Goal: Task Accomplishment & Management: Manage account settings

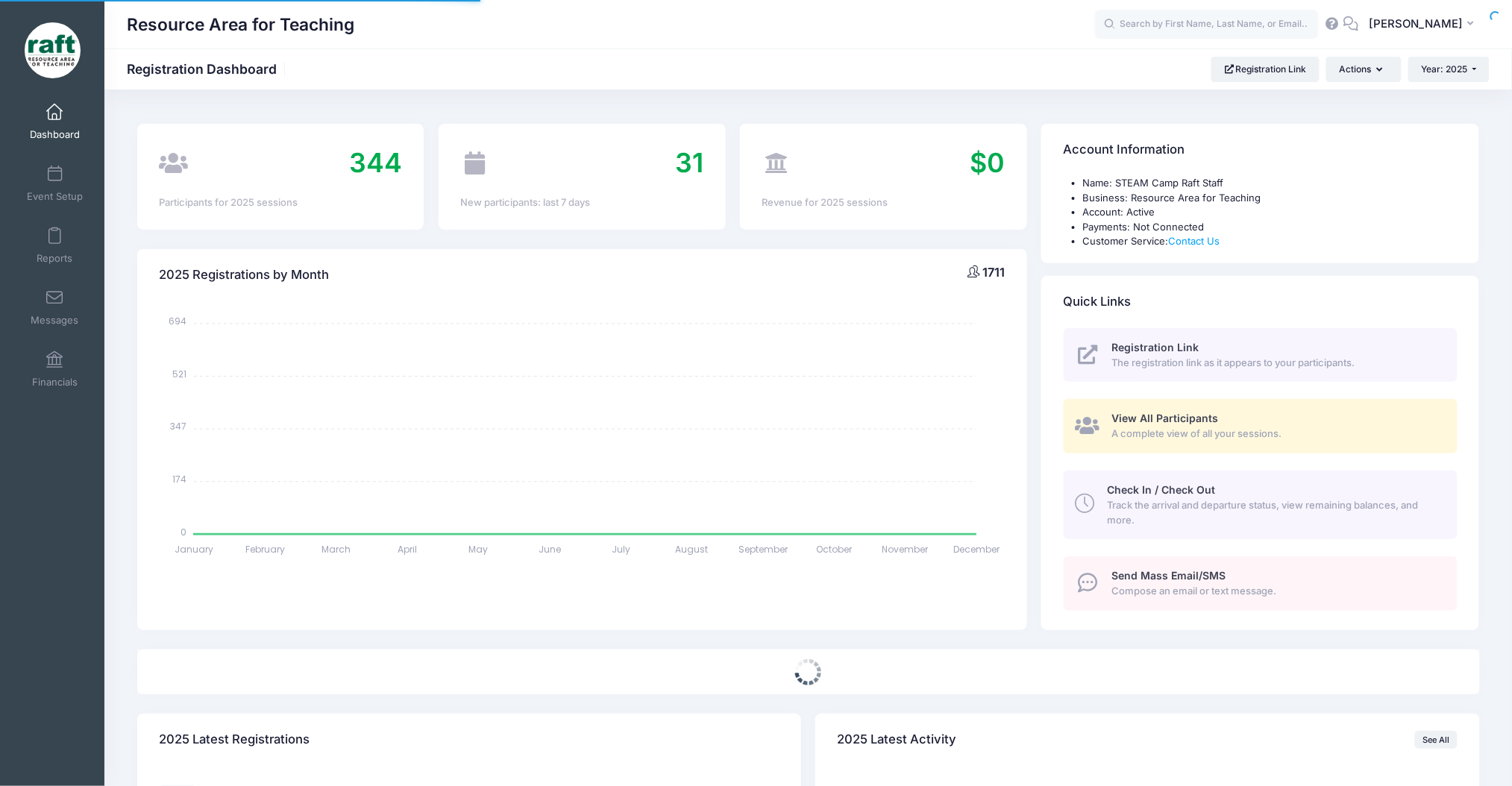
select select
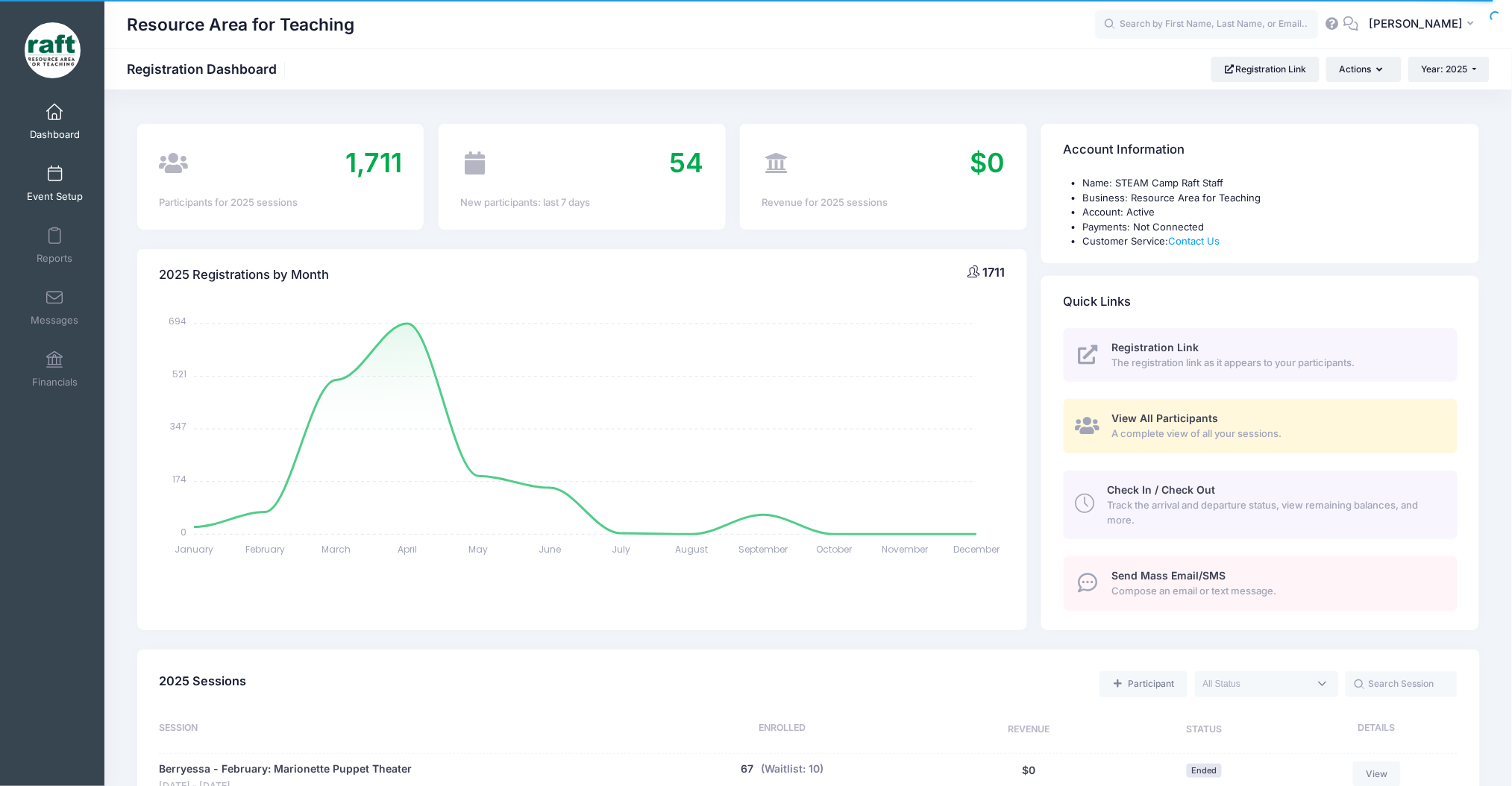
click at [52, 197] on span "Event Setup" at bounding box center [55, 196] width 56 height 13
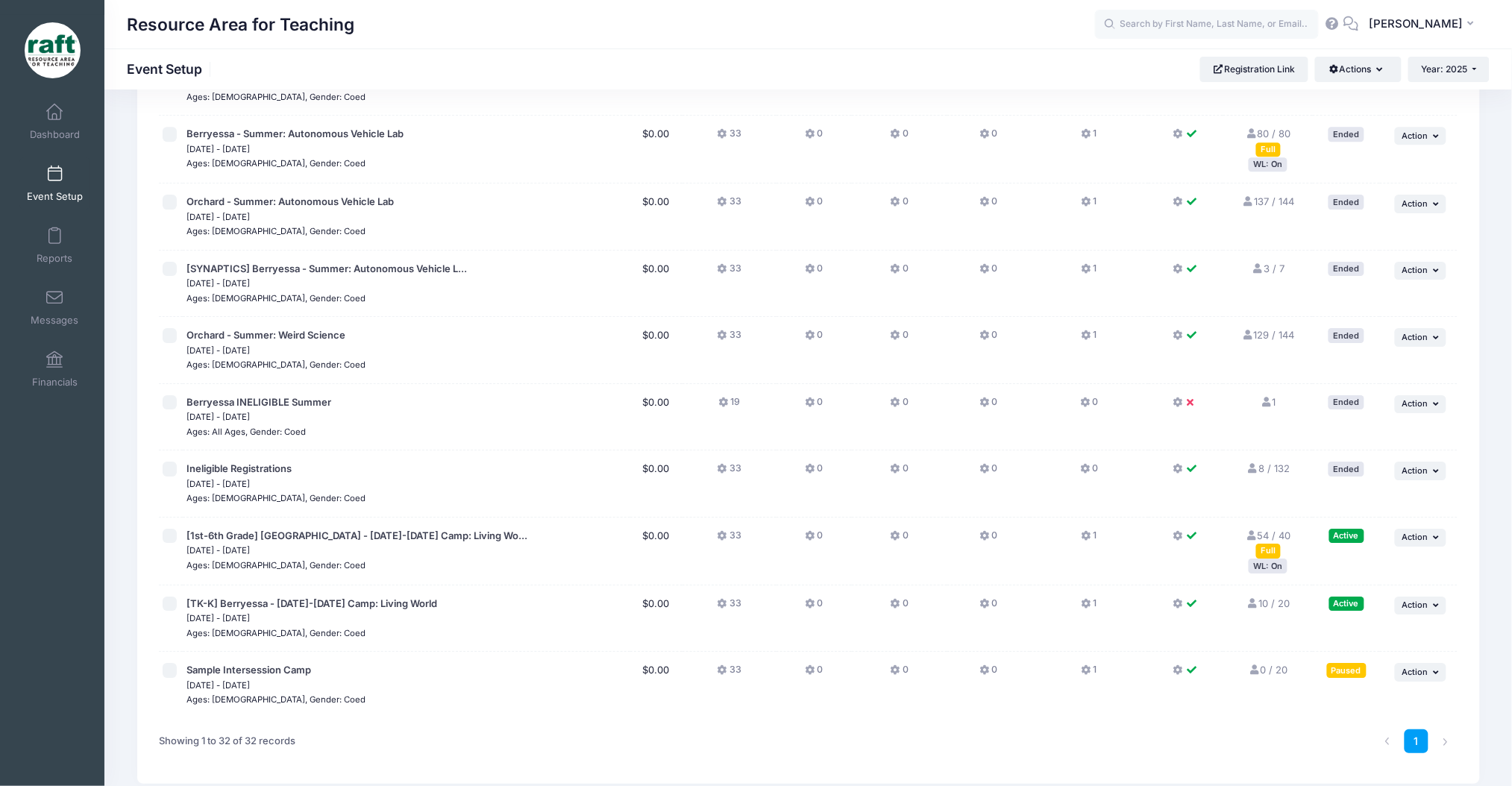
scroll to position [1681, 0]
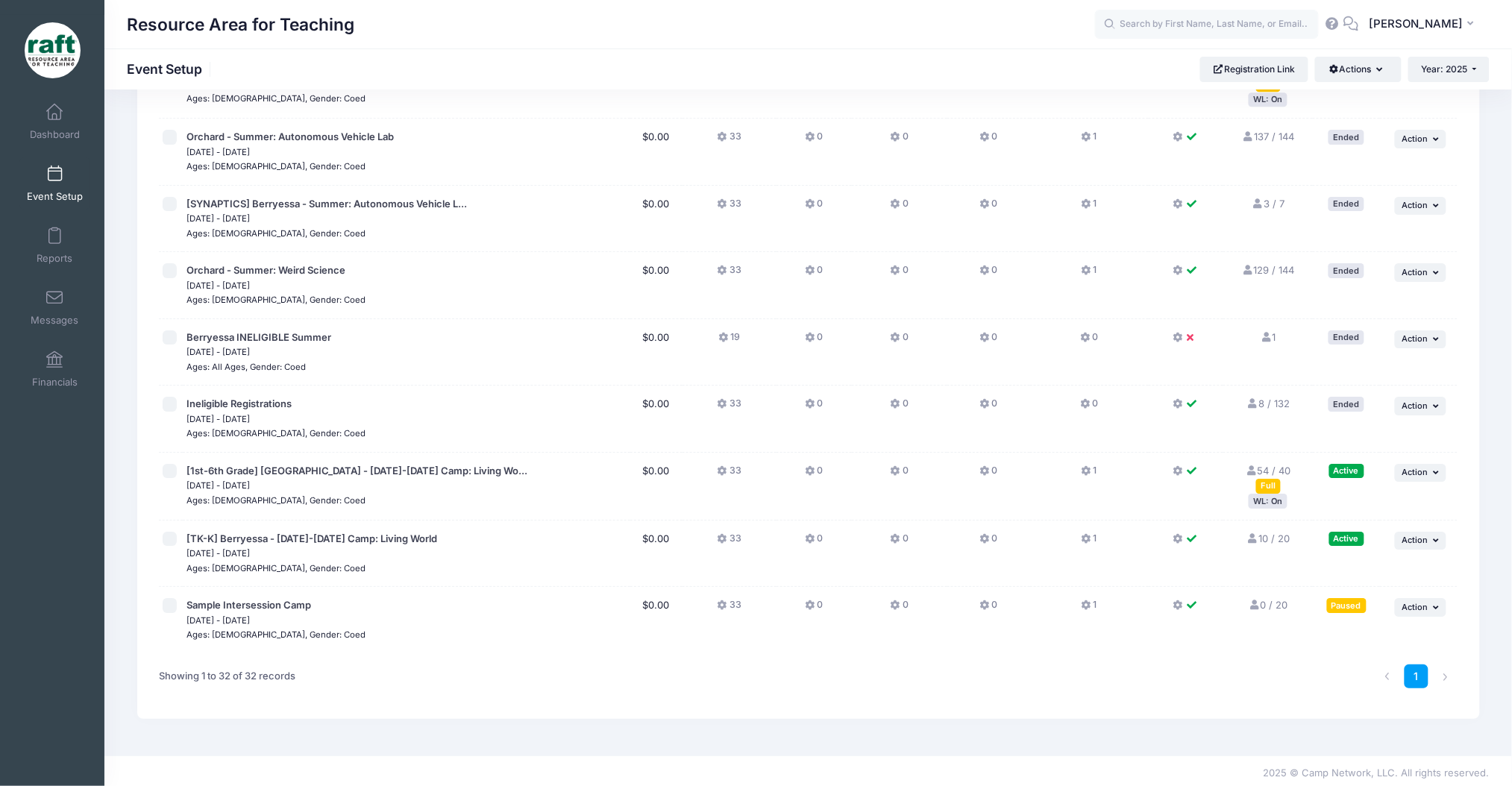
click at [1274, 499] on div "WL: On" at bounding box center [1268, 501] width 39 height 14
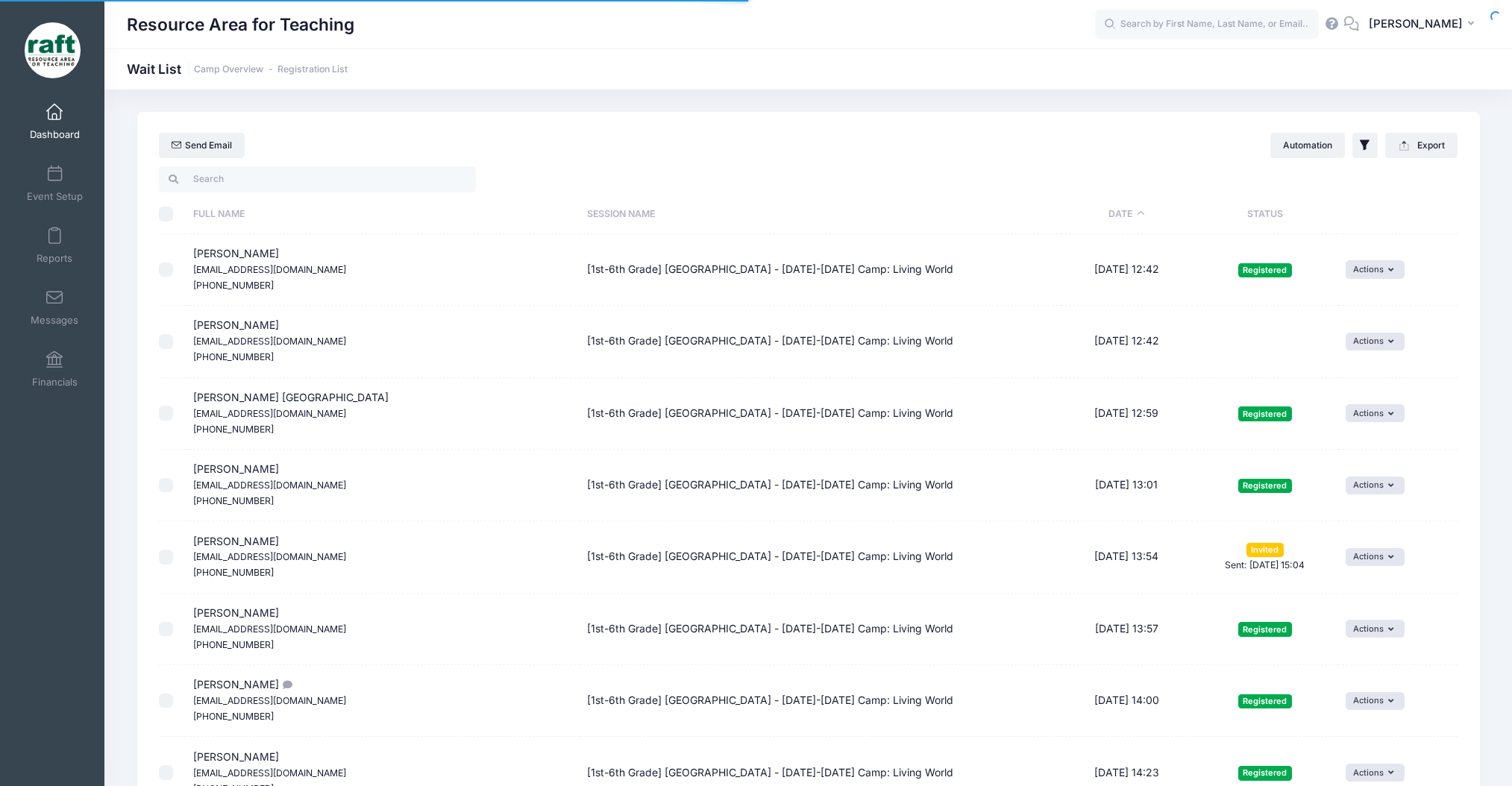
select select "50"
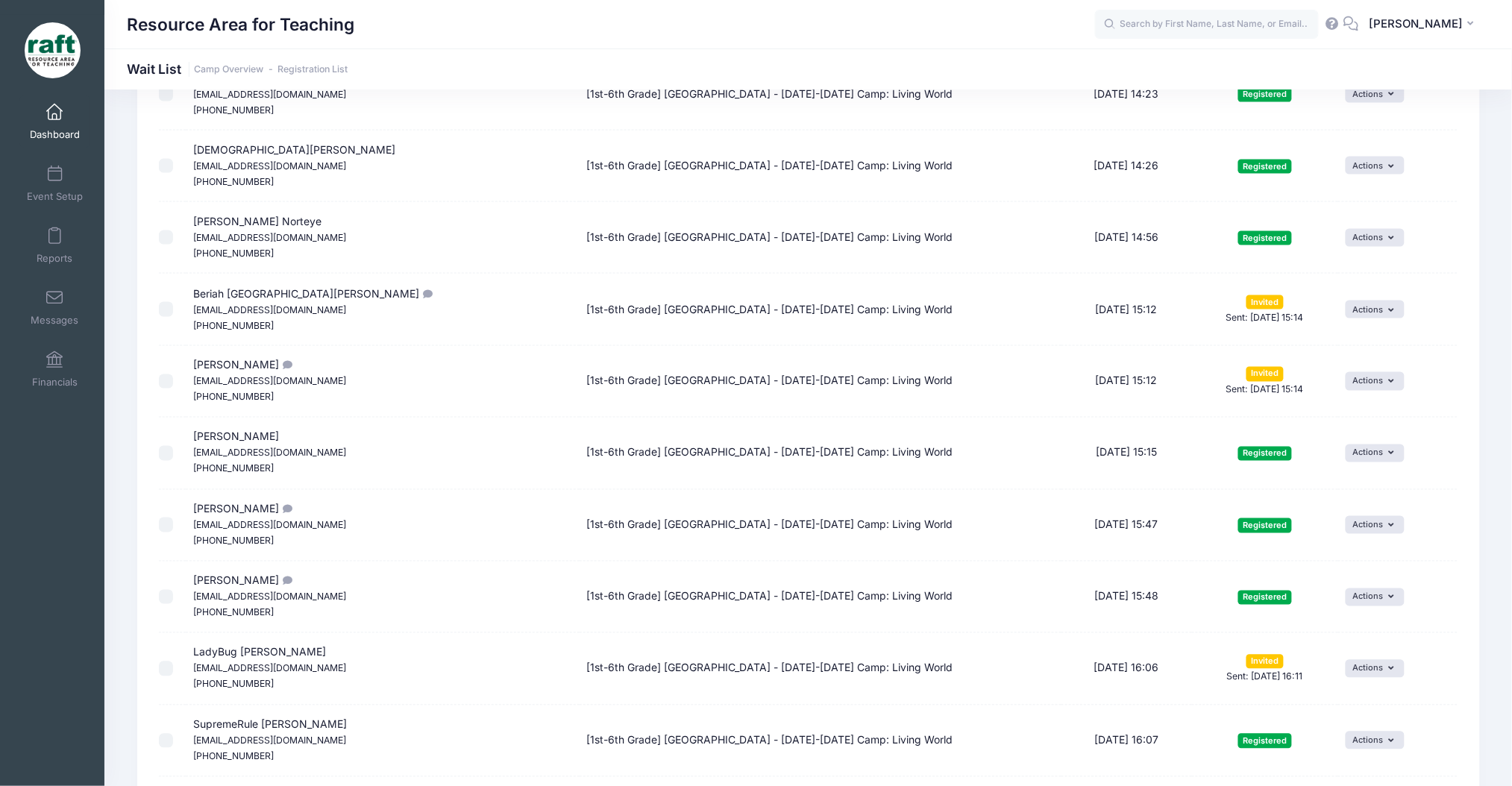
scroll to position [795, 0]
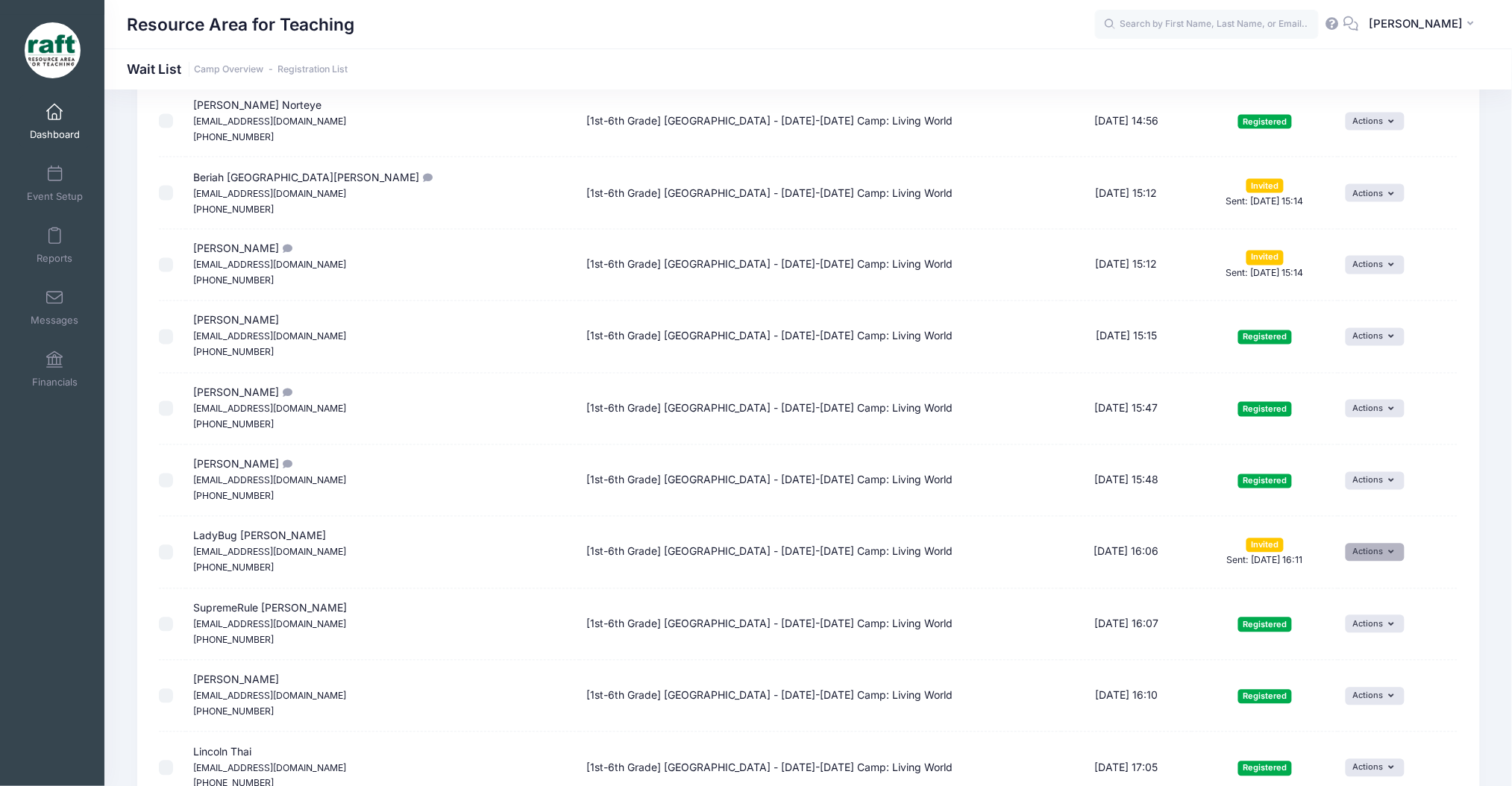
click at [1357, 557] on button "Actions" at bounding box center [1374, 553] width 59 height 18
click at [1341, 583] on link "Resend Invitation" at bounding box center [1335, 585] width 122 height 28
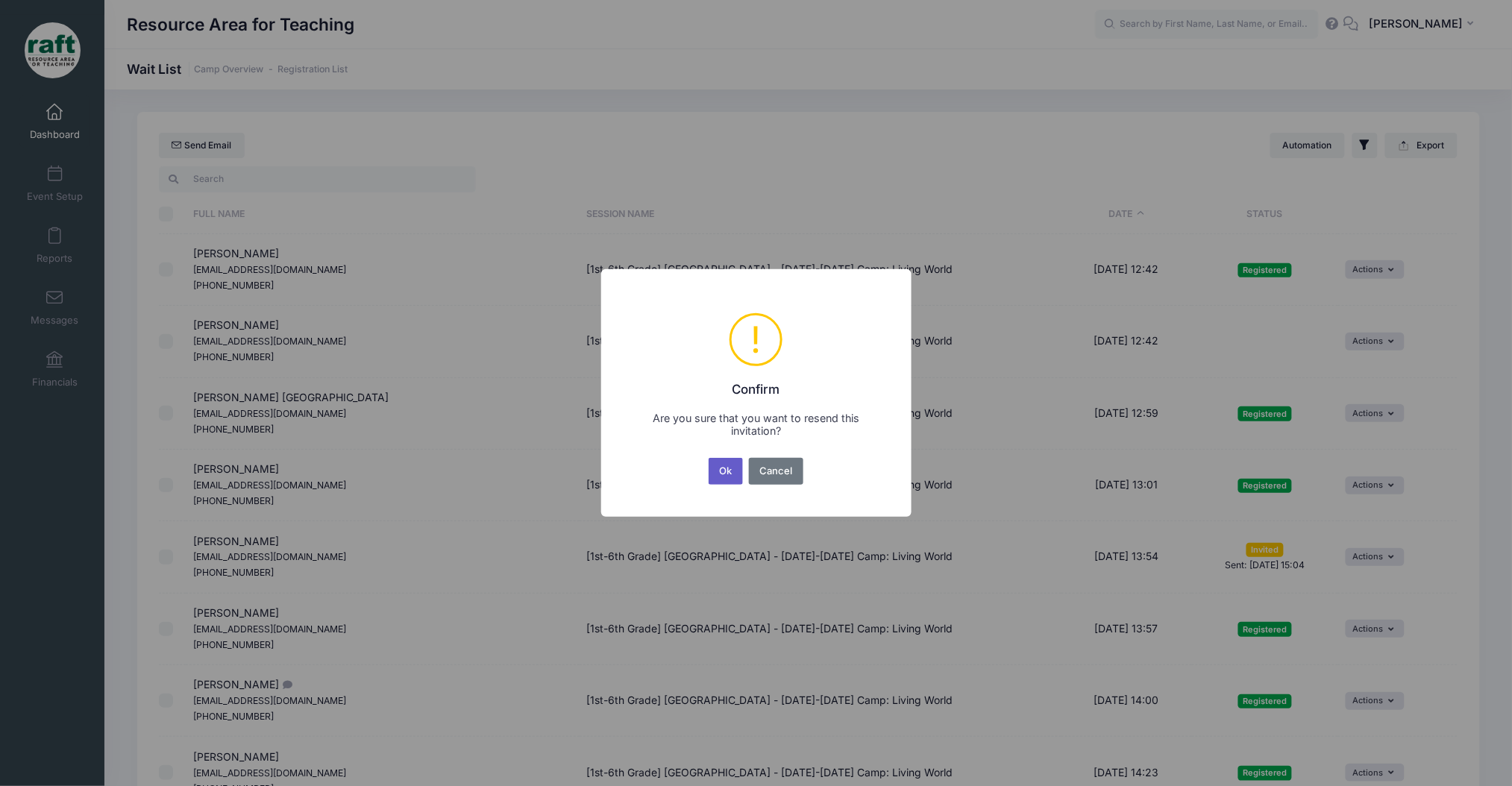
click at [724, 481] on button "Ok" at bounding box center [726, 472] width 35 height 27
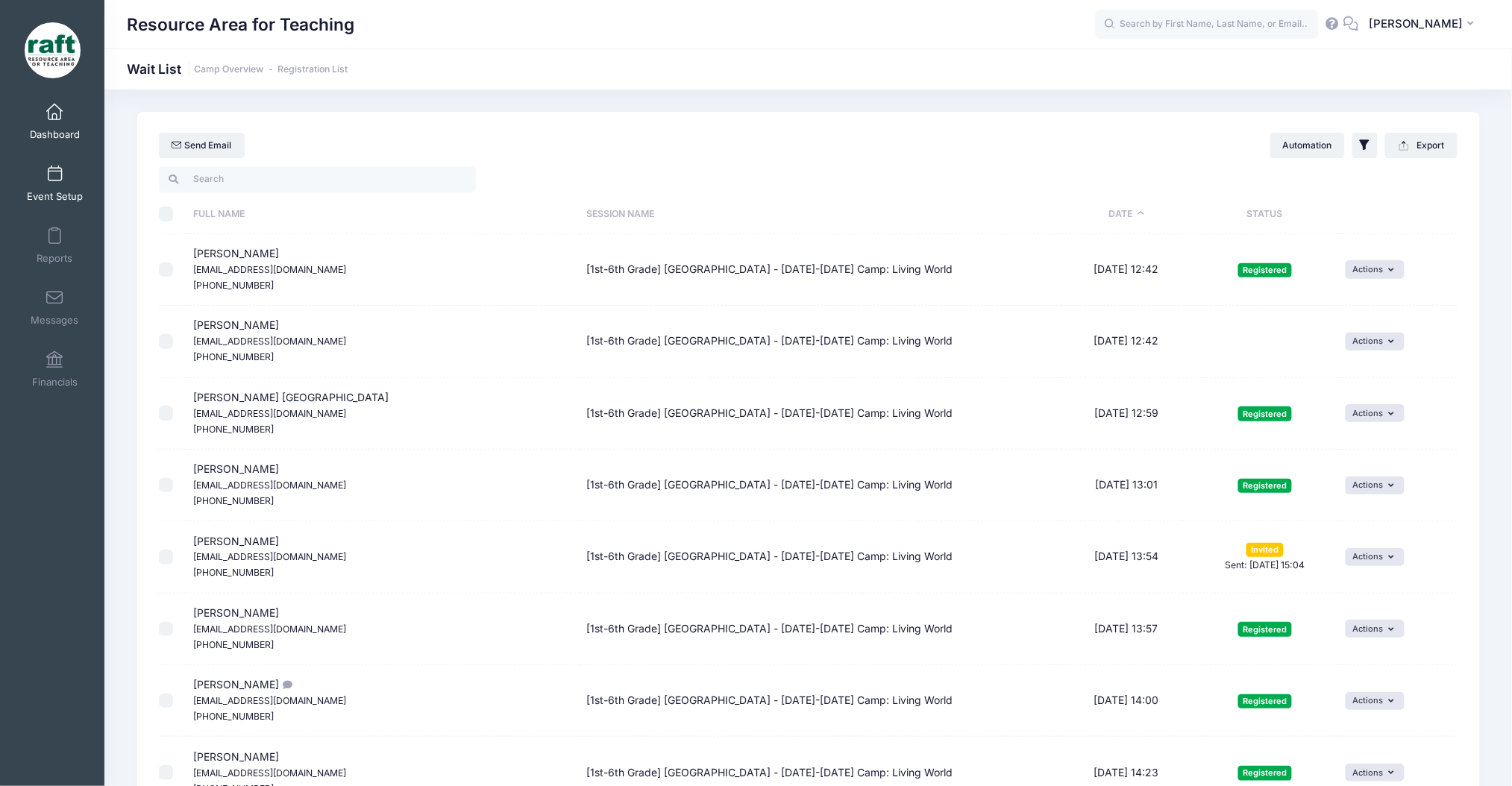
click at [73, 203] on link "Event Setup" at bounding box center [54, 183] width 70 height 52
